Goal: Check status: Check status

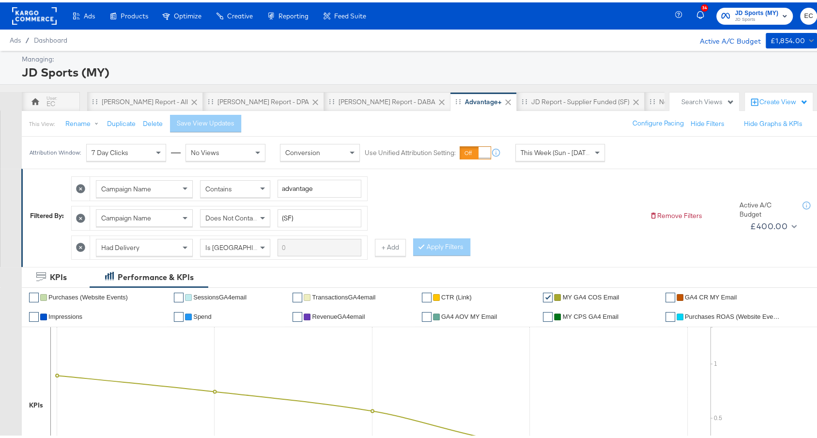
click at [563, 145] on div "This Week (Sun - [DATE])" at bounding box center [560, 150] width 89 height 16
click at [632, 151] on div "Sep 18th 2025" at bounding box center [631, 154] width 16 height 8
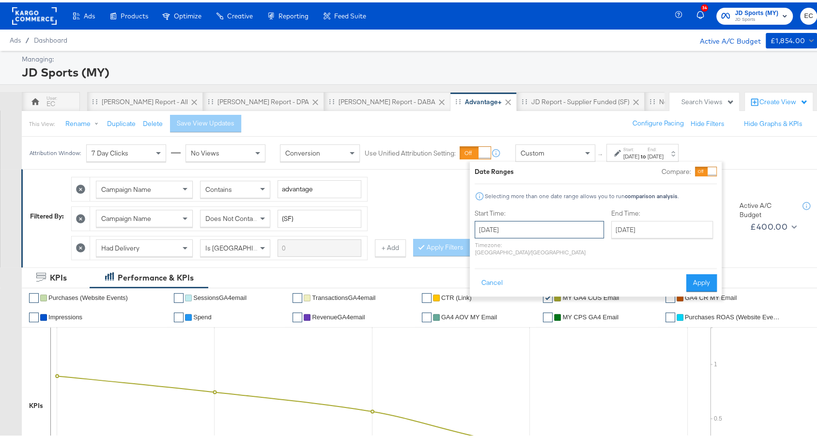
click at [489, 226] on input "September 18th 2025" at bounding box center [539, 226] width 129 height 17
drag, startPoint x: 485, startPoint y: 300, endPoint x: 516, endPoint y: 272, distance: 41.5
click at [485, 300] on td "14" at bounding box center [486, 303] width 16 height 14
type input "September 14th 2025"
click at [639, 227] on input "September 18th 2025" at bounding box center [662, 226] width 102 height 17
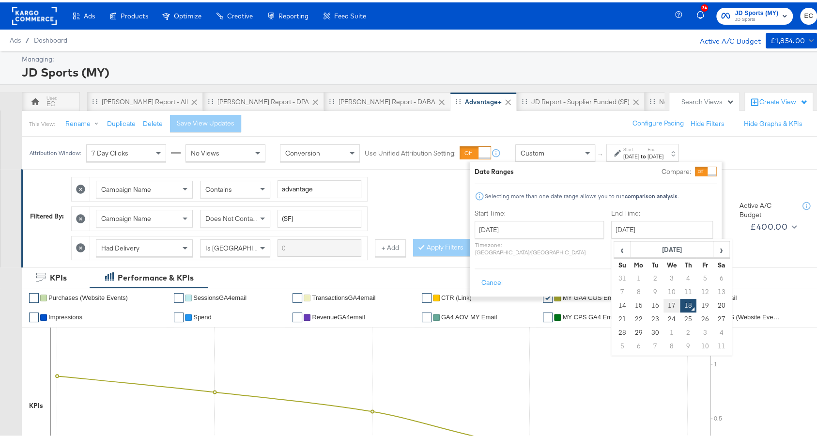
click at [664, 303] on td "17" at bounding box center [672, 303] width 16 height 14
type input "September 17th 2025"
click at [702, 272] on button "Apply" at bounding box center [701, 280] width 31 height 17
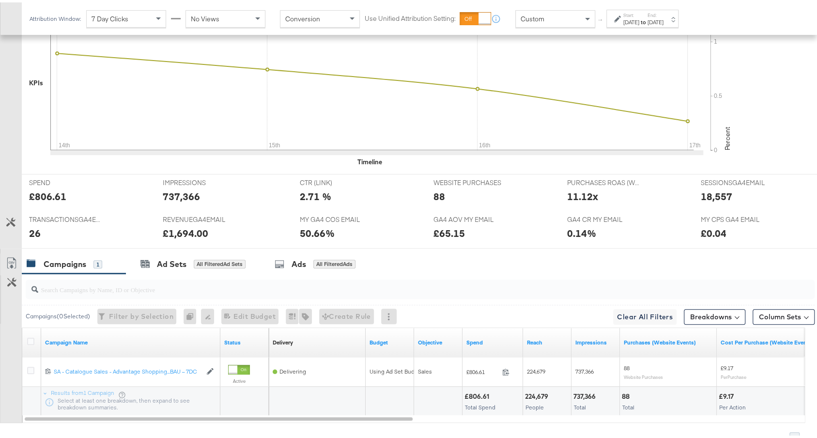
scroll to position [365, 0]
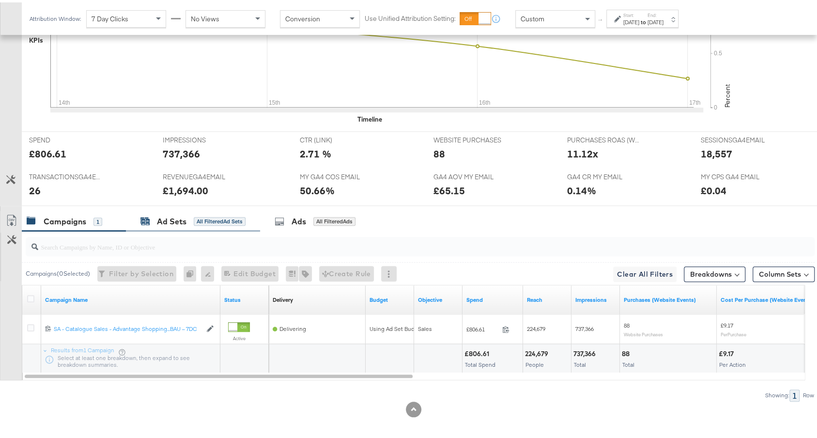
click at [217, 215] on div "All Filtered Ad Sets" at bounding box center [220, 219] width 52 height 9
